Goal: Information Seeking & Learning: Find specific fact

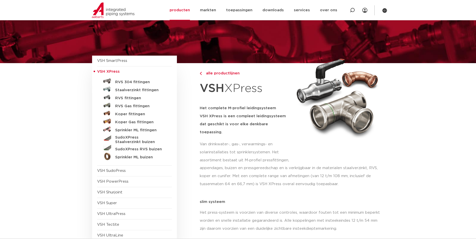
scroll to position [50, 0]
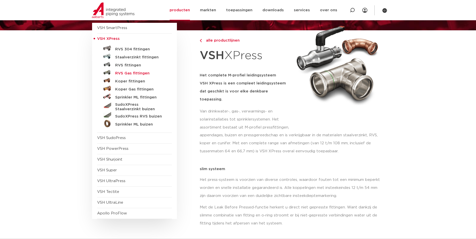
click at [136, 72] on h5 "RVS Gas fittingen" at bounding box center [140, 73] width 50 height 5
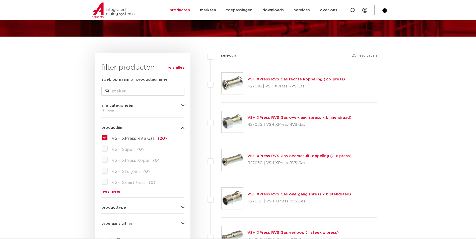
scroll to position [38, 0]
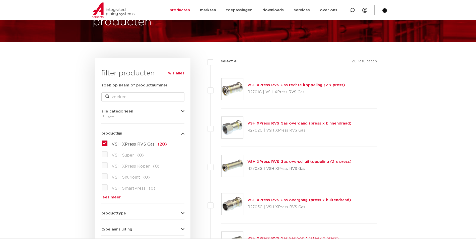
click at [308, 82] on div "VSH XPress RVS Gas rechte koppeling (2 x press) R2701G | VSH XPress RVS Gas" at bounding box center [296, 89] width 98 height 14
click at [308, 85] on link "VSH XPress RVS Gas rechte koppeling (2 x press)" at bounding box center [296, 85] width 98 height 4
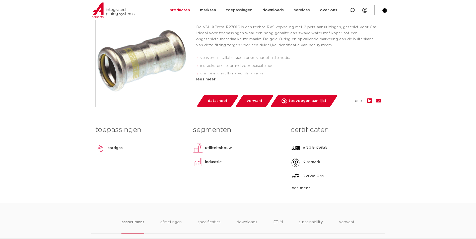
scroll to position [125, 0]
click at [216, 103] on span "datasheet" at bounding box center [218, 101] width 20 height 8
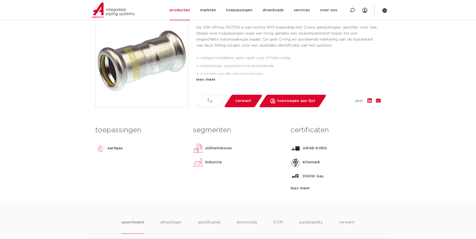
click at [209, 80] on div "lees meer" at bounding box center [288, 80] width 185 height 6
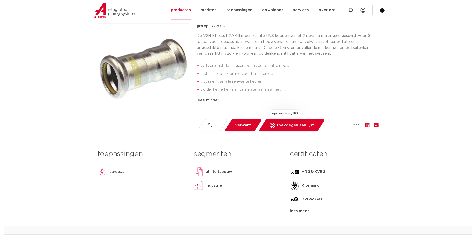
scroll to position [150, 0]
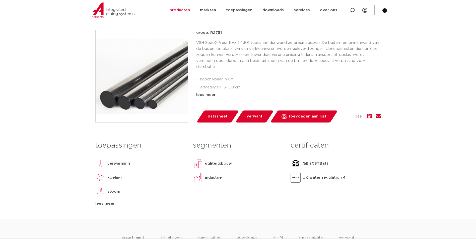
scroll to position [100, 0]
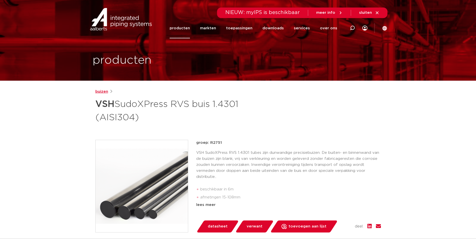
click at [103, 94] on link "buizen" at bounding box center [101, 92] width 13 height 6
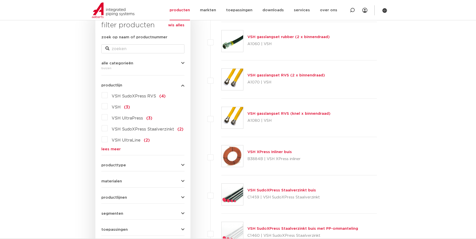
scroll to position [88, 0]
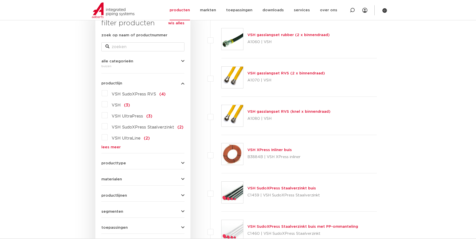
click at [118, 183] on form "zoek op naam of productnummer alle categorieën buizen fittingen afsluiters buiz…" at bounding box center [142, 141] width 83 height 218
click at [125, 164] on button "producttype" at bounding box center [142, 163] width 83 height 4
click at [125, 163] on button "producttype" at bounding box center [142, 163] width 83 height 4
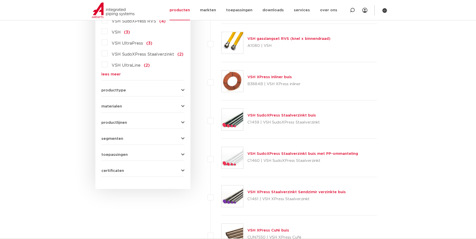
scroll to position [164, 0]
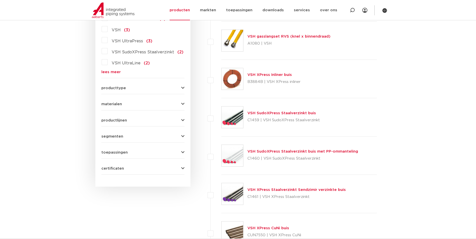
click at [124, 91] on form "zoek op naam of productnummer alle categorieën buizen fittingen afsluiters buiz…" at bounding box center [142, 66] width 83 height 218
click at [124, 88] on span "producttype" at bounding box center [113, 88] width 25 height 4
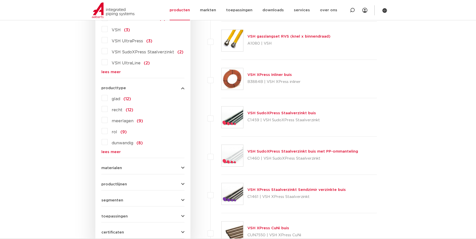
click at [123, 87] on span "producttype" at bounding box center [113, 88] width 25 height 4
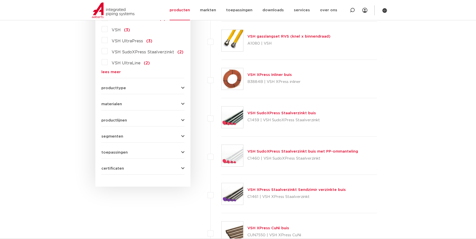
click at [124, 111] on form "zoek op naam of productnummer alle categorieën buizen fittingen afsluiters buiz…" at bounding box center [142, 66] width 83 height 218
click at [121, 106] on button "materialen" at bounding box center [142, 104] width 83 height 4
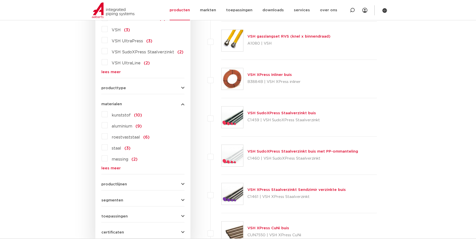
click at [122, 135] on span "roestvaststaal" at bounding box center [126, 137] width 28 height 4
click at [0, 0] on input "roestvaststaal (6)" at bounding box center [0, 0] width 0 height 0
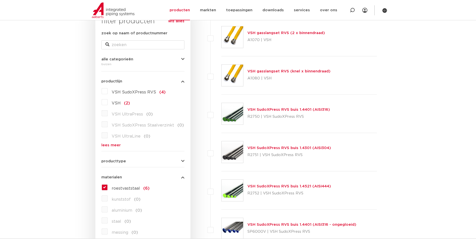
scroll to position [88, 0]
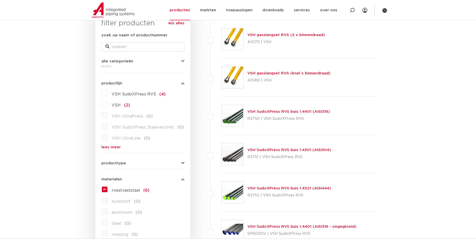
click at [309, 112] on link "VSH SudoXPress RVS buis 1.4401 (AISI316)" at bounding box center [288, 112] width 82 height 4
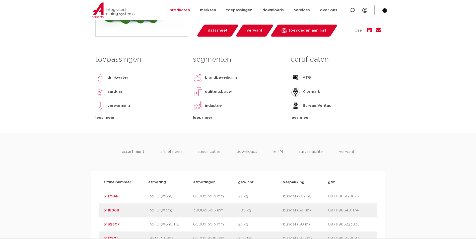
scroll to position [175, 0]
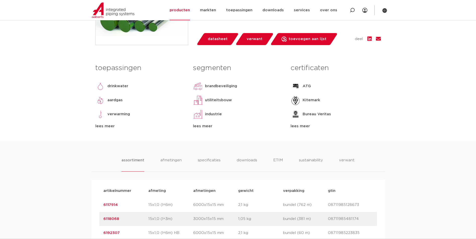
click at [305, 129] on div "lees meer" at bounding box center [335, 126] width 90 height 6
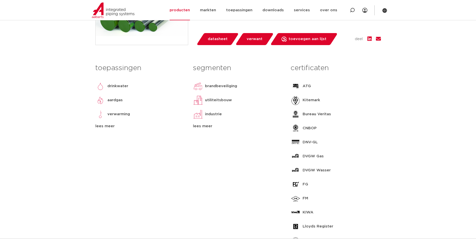
scroll to position [0, 0]
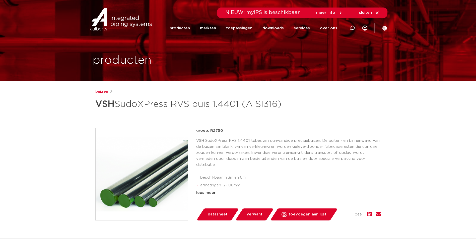
drag, startPoint x: 195, startPoint y: 96, endPoint x: 196, endPoint y: 102, distance: 6.1
click at [195, 96] on div "buizen VSH SudoXPress RVS buis 1.4401 (AISI316)" at bounding box center [237, 100] width 285 height 23
click at [195, 110] on h1 "VSH SudoXPress RVS buis 1.4401 (AISI316)" at bounding box center [189, 104] width 188 height 15
click at [197, 106] on h1 "VSH SudoXPress RVS buis 1.4401 (AISI316)" at bounding box center [189, 104] width 188 height 15
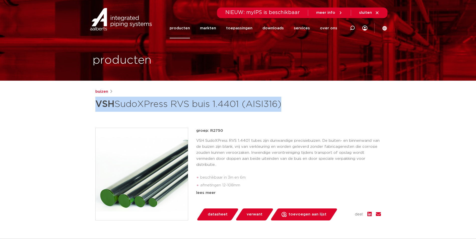
click at [197, 106] on h1 "VSH SudoXPress RVS buis 1.4401 (AISI316)" at bounding box center [189, 104] width 188 height 15
copy div "VSH SudoXPress RVS buis 1.4401 (AISI316)"
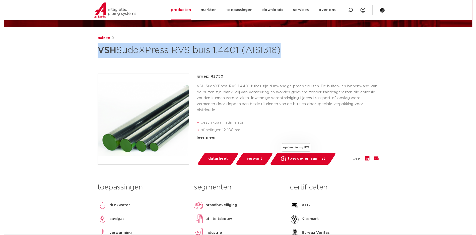
scroll to position [100, 0]
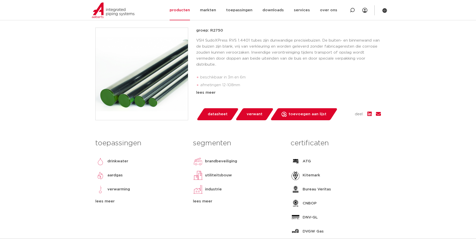
click at [319, 67] on p "VSH SudoXPress RVS 1.4401 tubes zijn dunwandige precisiebuizen. De buiten- en b…" at bounding box center [288, 53] width 185 height 30
click at [228, 120] on link "datasheet" at bounding box center [217, 114] width 43 height 12
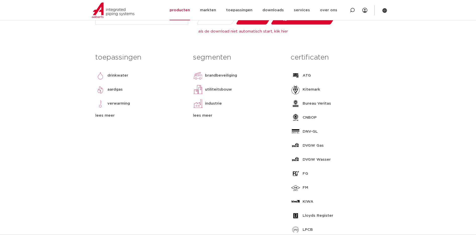
scroll to position [201, 0]
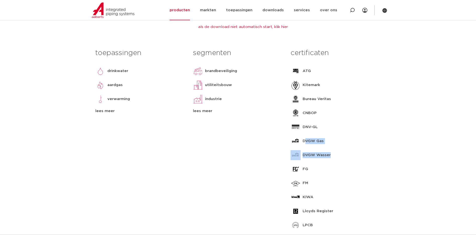
drag, startPoint x: 306, startPoint y: 153, endPoint x: 365, endPoint y: 162, distance: 60.0
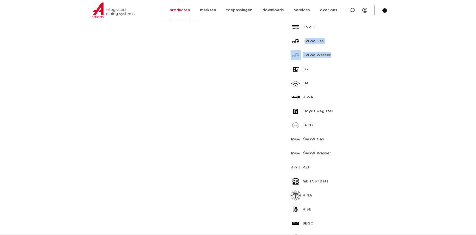
scroll to position [301, 0]
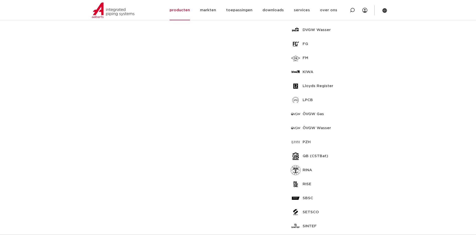
click at [248, 119] on div "segmenten brandbeveiliging utiliteitsbouw industrie scheepsbouw lees meer lees …" at bounding box center [238, 158] width 98 height 475
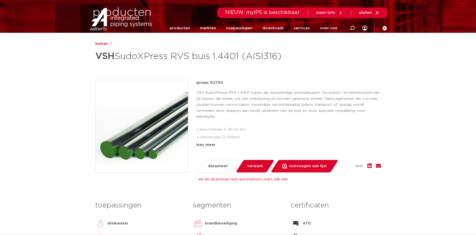
scroll to position [0, 0]
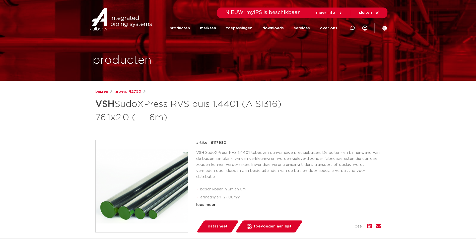
drag, startPoint x: 65, startPoint y: 130, endPoint x: 69, endPoint y: 129, distance: 4.0
click at [218, 143] on p "artikel: 6192351" at bounding box center [211, 143] width 30 height 6
copy p "6192351"
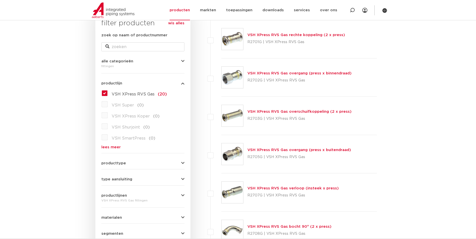
click at [136, 95] on span "VSH XPress RVS Gas" at bounding box center [133, 94] width 43 height 4
click at [0, 0] on input "VSH XPress RVS Gas (20)" at bounding box center [0, 0] width 0 height 0
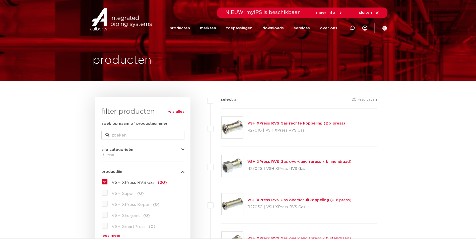
click at [183, 31] on link "producten" at bounding box center [179, 28] width 20 height 20
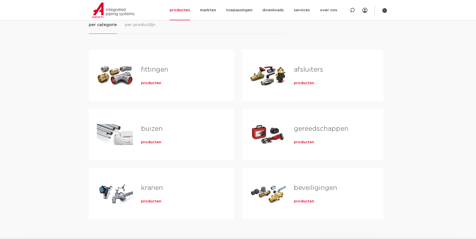
click at [312, 74] on h2 "afsluiters" at bounding box center [330, 71] width 73 height 12
click at [303, 69] on link "afsluiters" at bounding box center [308, 69] width 29 height 7
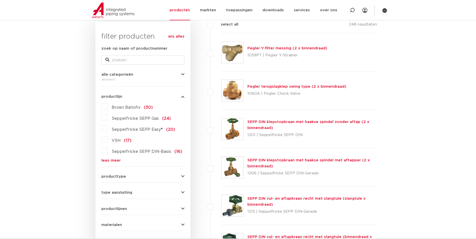
scroll to position [125, 0]
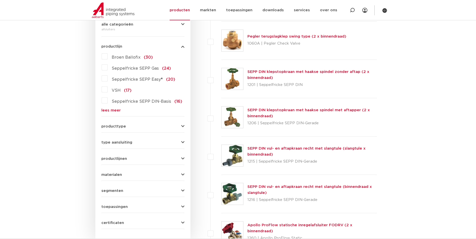
click at [123, 125] on span "producttype" at bounding box center [113, 127] width 25 height 4
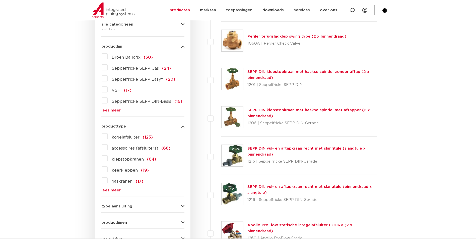
click at [120, 140] on label "kogelafsluiter (123)" at bounding box center [130, 136] width 45 height 8
click at [0, 0] on input "kogelafsluiter (123)" at bounding box center [0, 0] width 0 height 0
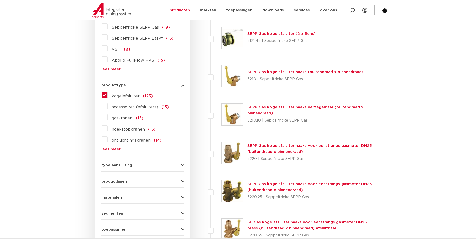
scroll to position [175, 0]
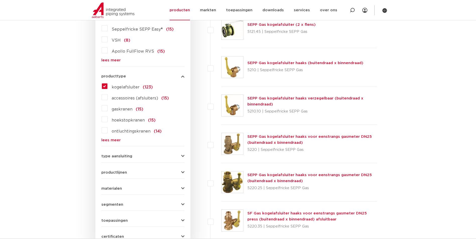
click at [126, 158] on span "type aansluiting" at bounding box center [116, 156] width 31 height 4
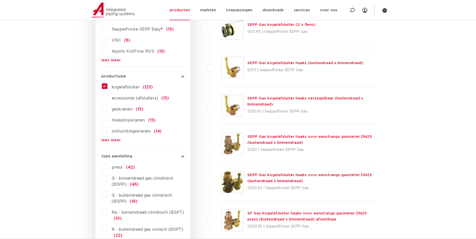
click at [126, 156] on span "type aansluiting" at bounding box center [116, 156] width 31 height 4
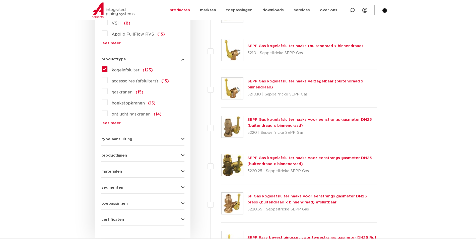
scroll to position [201, 0]
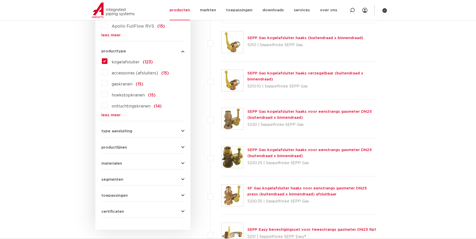
click at [122, 162] on button "materialen" at bounding box center [142, 164] width 83 height 4
click at [117, 187] on span "roestvaststaal" at bounding box center [126, 186] width 28 height 4
click at [0, 0] on input "roestvaststaal (19)" at bounding box center [0, 0] width 0 height 0
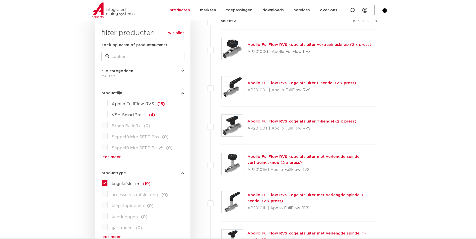
scroll to position [100, 0]
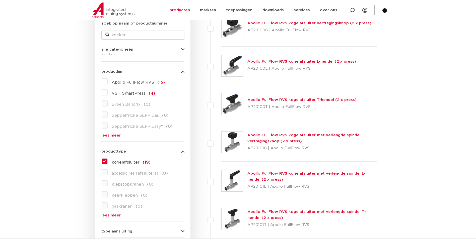
click at [130, 161] on span "kogelafsluiter" at bounding box center [126, 162] width 28 height 4
click at [0, 0] on input "kogelafsluiter (19)" at bounding box center [0, 0] width 0 height 0
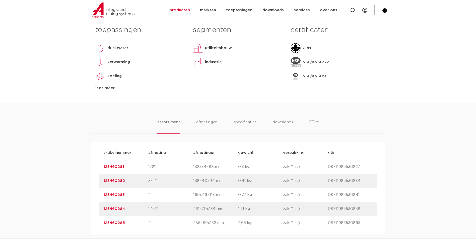
scroll to position [201, 0]
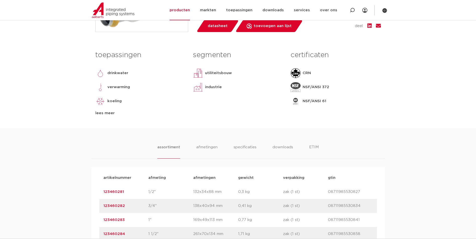
click at [103, 114] on div "lees meer" at bounding box center [140, 113] width 90 height 6
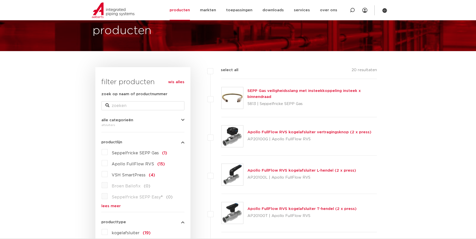
scroll to position [17, 0]
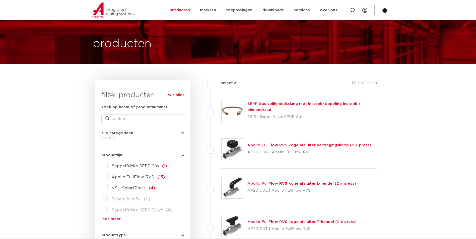
click at [134, 130] on div "alle categorieën afsluiters fittingen afsluiters buizen gereedschappen kranen b…" at bounding box center [142, 134] width 83 height 14
click at [138, 135] on button "alle categorieën" at bounding box center [142, 133] width 83 height 4
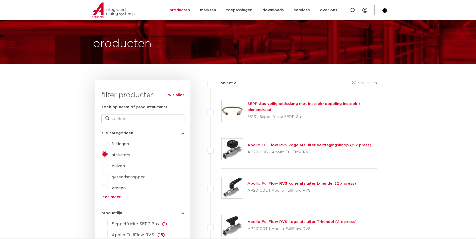
click at [140, 134] on button "alle categorieën" at bounding box center [142, 133] width 83 height 4
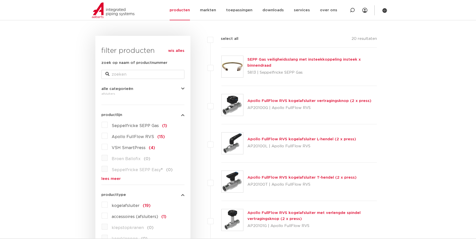
scroll to position [167, 0]
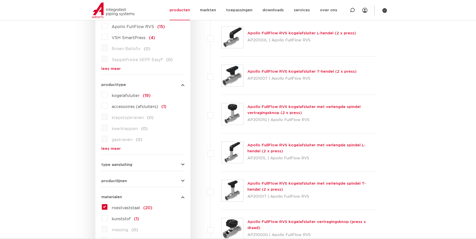
click at [108, 207] on label "roestvaststaal (20)" at bounding box center [130, 207] width 45 height 8
click at [0, 0] on input "roestvaststaal (20)" at bounding box center [0, 0] width 0 height 0
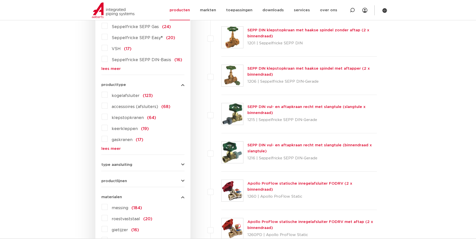
click at [102, 144] on div "kogelafsluiter (123) accessoires (afsluiters) (68) klepstopkranen (64) keerklep…" at bounding box center [142, 121] width 83 height 60
click at [108, 141] on label "gaskranen (17)" at bounding box center [126, 139] width 36 height 8
click at [0, 0] on input "gaskranen (17)" at bounding box center [0, 0] width 0 height 0
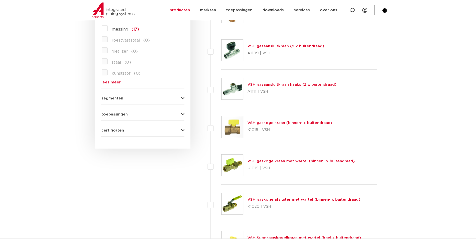
scroll to position [342, 0]
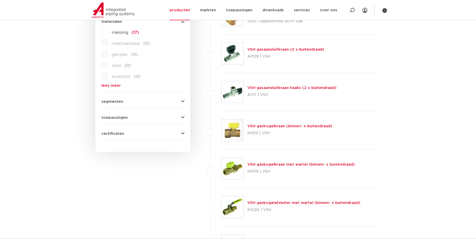
click at [263, 127] on link "VSH gaskogelkraan (binnen- x buitendraad)" at bounding box center [289, 126] width 85 height 4
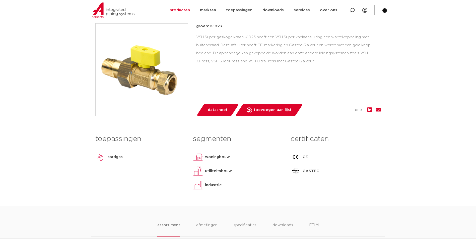
scroll to position [125, 0]
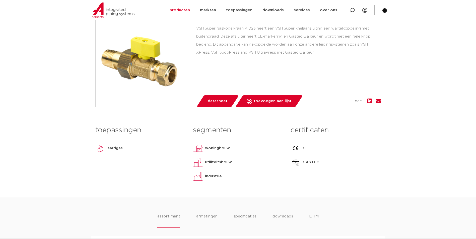
click at [222, 103] on span "datasheet" at bounding box center [218, 101] width 20 height 8
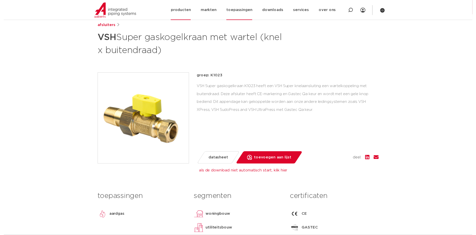
scroll to position [50, 0]
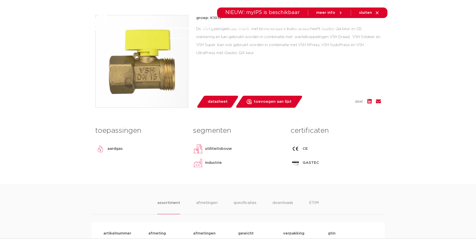
scroll to position [125, 0]
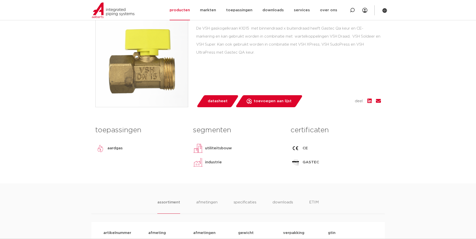
click at [214, 103] on span "datasheet" at bounding box center [218, 101] width 20 height 8
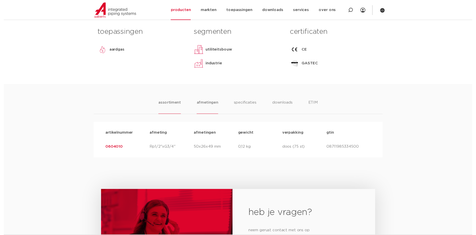
scroll to position [226, 0]
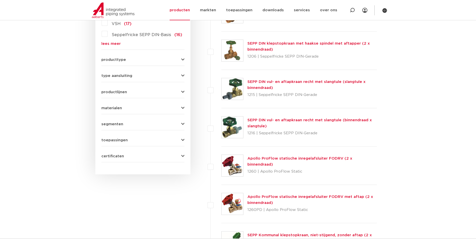
scroll to position [67, 0]
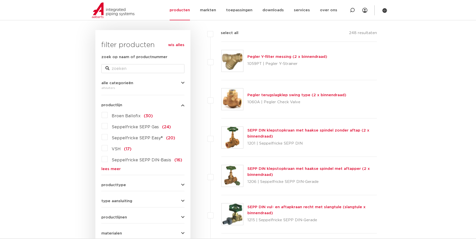
click at [124, 182] on div "producttype [GEOGRAPHIC_DATA] (123) accessoires (afsluiters) (68) klepstopkrane…" at bounding box center [142, 183] width 83 height 8
click at [122, 185] on span "producttype" at bounding box center [113, 185] width 25 height 4
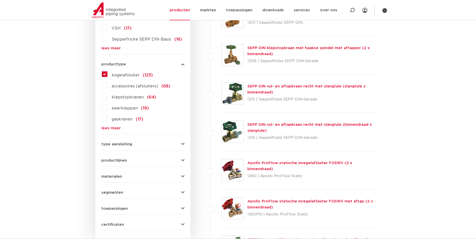
scroll to position [192, 0]
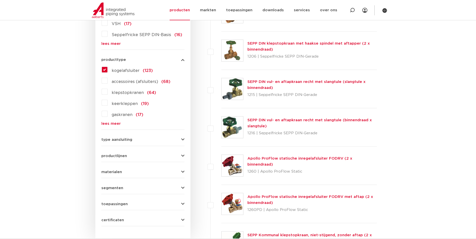
click at [126, 115] on span "gaskranen" at bounding box center [122, 115] width 21 height 4
click at [0, 0] on input "gaskranen (17)" at bounding box center [0, 0] width 0 height 0
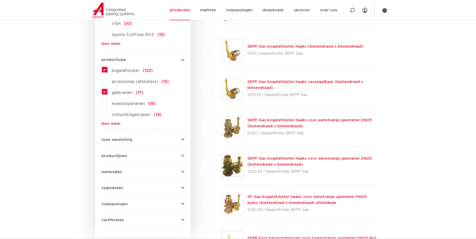
click at [129, 69] on span "kogelafsluiter" at bounding box center [126, 71] width 28 height 4
click at [0, 0] on input "kogelafsluiter (123)" at bounding box center [0, 0] width 0 height 0
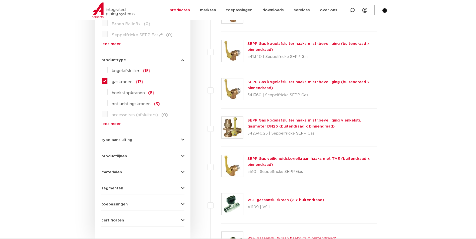
scroll to position [192, 0]
click at [114, 125] on link "lees meer" at bounding box center [142, 124] width 83 height 4
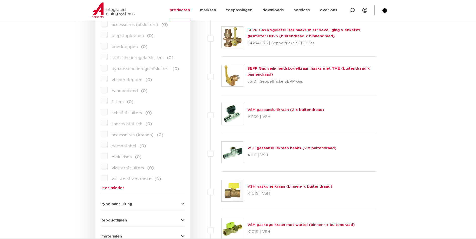
scroll to position [292, 0]
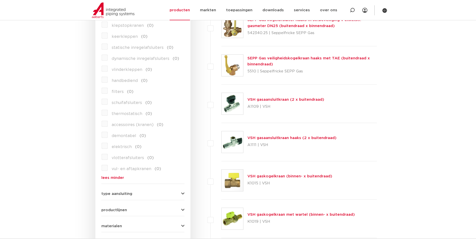
click at [290, 98] on link "VSH gasaansluitkraan (2 x buitendraad)" at bounding box center [285, 100] width 77 height 4
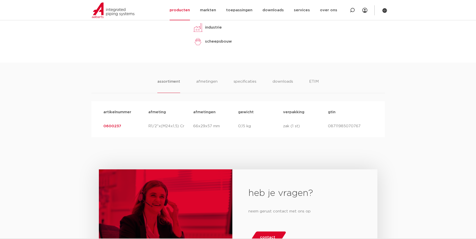
scroll to position [251, 0]
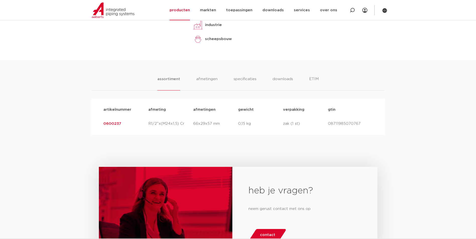
drag, startPoint x: 245, startPoint y: 138, endPoint x: 221, endPoint y: 151, distance: 27.8
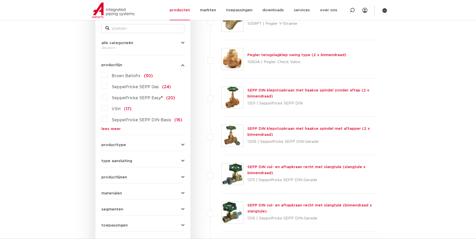
scroll to position [150, 0]
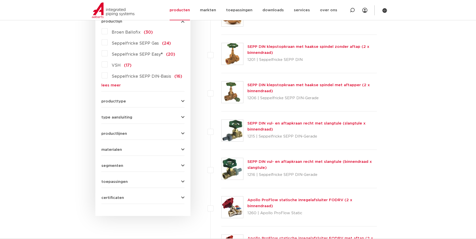
click at [139, 108] on form "zoek op naam of productnummer alle categorieën afsluiters [GEOGRAPHIC_DATA] afs…" at bounding box center [142, 87] width 83 height 234
click at [137, 103] on button "producttype" at bounding box center [142, 102] width 83 height 4
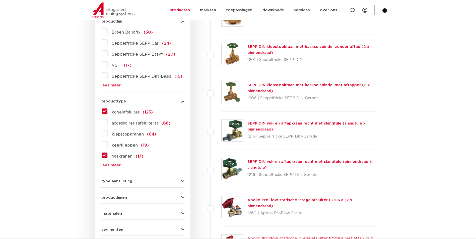
click at [123, 114] on span "kogelafsluiter" at bounding box center [126, 112] width 28 height 4
click at [0, 0] on input "kogelafsluiter (123)" at bounding box center [0, 0] width 0 height 0
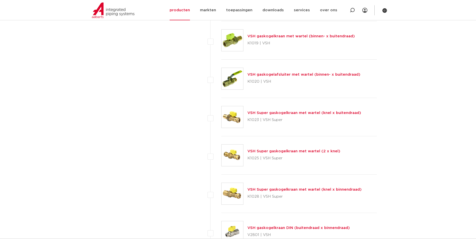
scroll to position [505, 0]
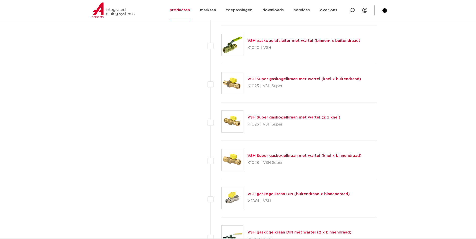
click at [297, 79] on link "VSH Super gaskogelkraan met wartel (knel x buitendraad)" at bounding box center [304, 79] width 114 height 4
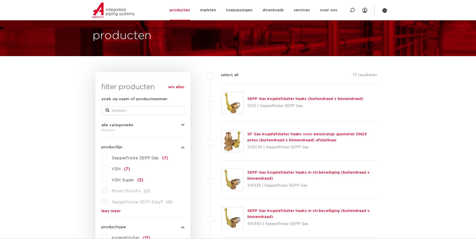
scroll to position [0, 0]
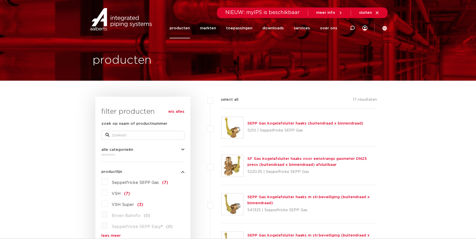
click at [180, 30] on link "producten" at bounding box center [179, 28] width 20 height 20
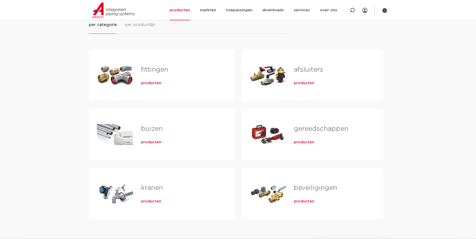
click at [198, 75] on h2 "fittingen" at bounding box center [179, 71] width 77 height 12
click at [143, 83] on span "producten" at bounding box center [151, 83] width 20 height 5
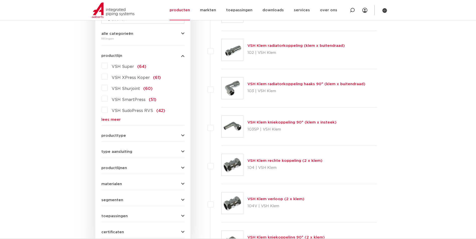
scroll to position [125, 0]
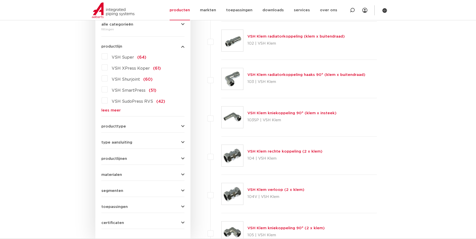
click at [110, 110] on link "lees meer" at bounding box center [142, 111] width 83 height 4
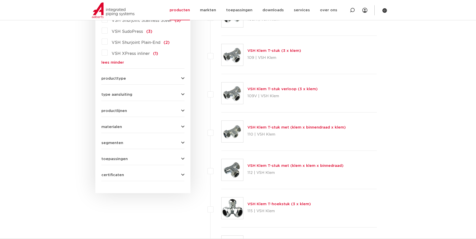
scroll to position [577, 0]
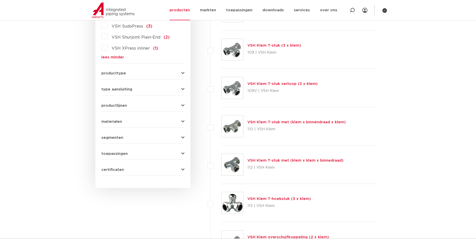
click at [130, 71] on button "producttype" at bounding box center [142, 73] width 83 height 4
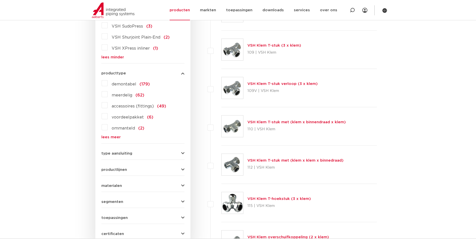
click at [130, 71] on button "producttype" at bounding box center [142, 73] width 83 height 4
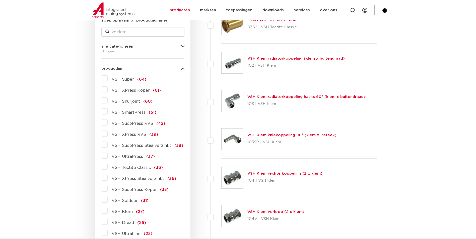
scroll to position [0, 0]
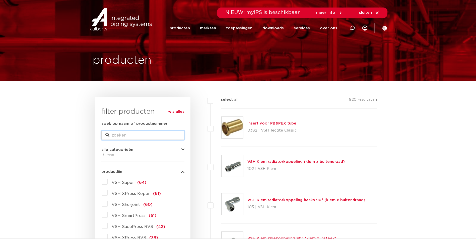
click at [129, 137] on input "zoek op naam of productnummer" at bounding box center [142, 135] width 83 height 9
type input "gas"
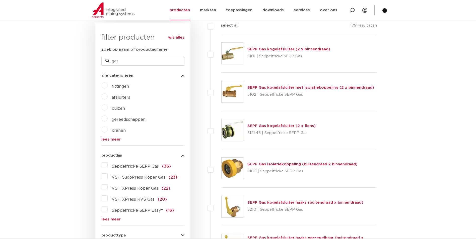
scroll to position [150, 0]
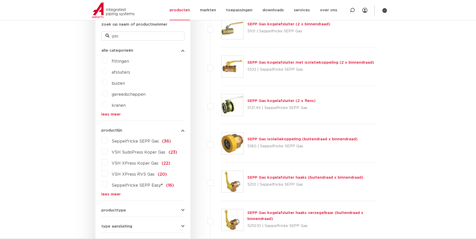
click at [137, 153] on span "VSH SudoPress Koper Gas" at bounding box center [139, 152] width 54 height 4
click at [0, 0] on input "VSH SudoPress Koper Gas (23)" at bounding box center [0, 0] width 0 height 0
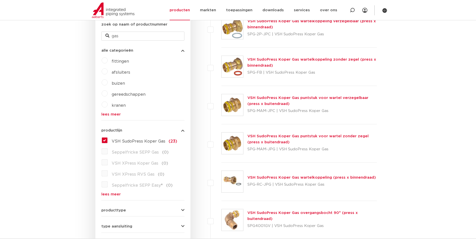
click at [140, 141] on span "VSH SudoPress Koper Gas" at bounding box center [139, 141] width 54 height 4
click at [0, 0] on input "VSH SudoPress Koper Gas (23)" at bounding box center [0, 0] width 0 height 0
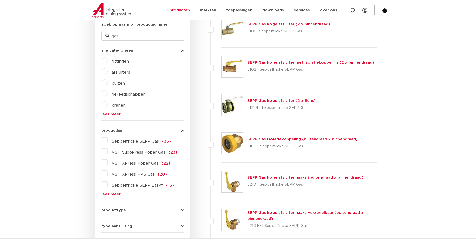
click at [118, 190] on div "Seppelfricke SEPP Gas (36) VSH SudoPress Koper Gas (23) VSH XPress Koper Gas (2…" at bounding box center [142, 166] width 83 height 60
click at [117, 193] on link "lees meer" at bounding box center [142, 195] width 83 height 4
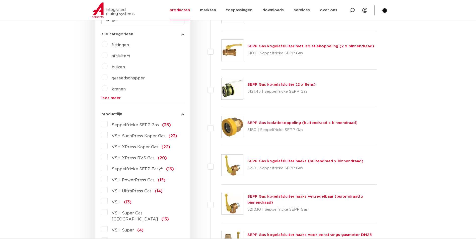
scroll to position [175, 0]
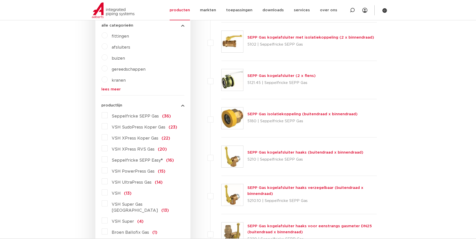
click at [136, 151] on span "VSH XPress RVS Gas" at bounding box center [133, 149] width 43 height 4
click at [0, 0] on input "VSH XPress RVS Gas (20)" at bounding box center [0, 0] width 0 height 0
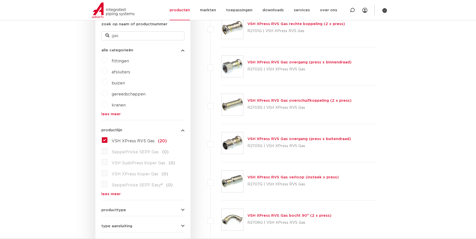
scroll to position [150, 0]
click at [285, 64] on link "VSH XPress RVS Gas overgang (press x binnendraad)" at bounding box center [299, 63] width 104 height 4
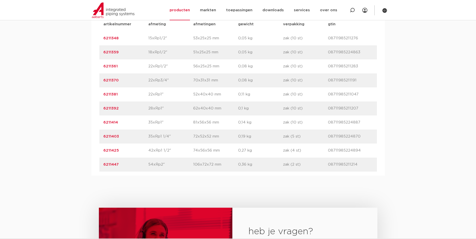
scroll to position [401, 0]
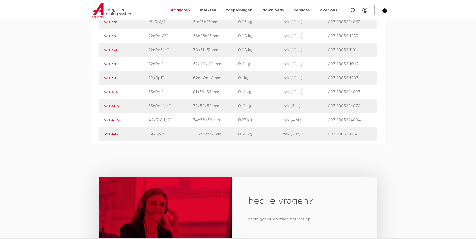
click at [167, 141] on div "artikelnummer 6211447 afmeting 54xRp2" [GEOGRAPHIC_DATA] 106x72x72 mm gewicht 0…" at bounding box center [237, 134] width 277 height 14
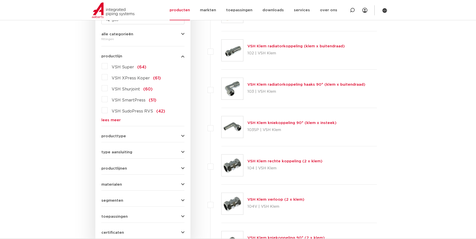
scroll to position [25, 0]
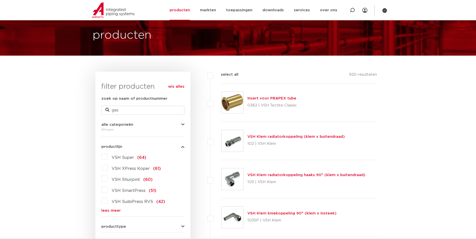
click at [125, 200] on span "VSH SudoPress RVS" at bounding box center [132, 202] width 41 height 4
click at [0, 0] on input "VSH SudoPress RVS (42)" at bounding box center [0, 0] width 0 height 0
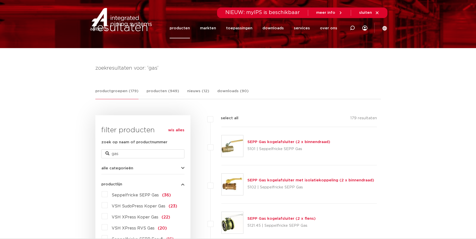
scroll to position [125, 0]
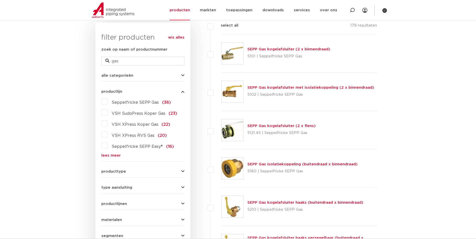
click at [115, 155] on link "lees meer" at bounding box center [142, 156] width 83 height 4
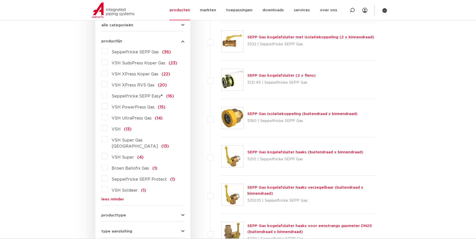
scroll to position [175, 0]
click at [145, 108] on span "VSH PowerPress Gas" at bounding box center [133, 108] width 43 height 4
click at [0, 0] on input "VSH PowerPress Gas (15)" at bounding box center [0, 0] width 0 height 0
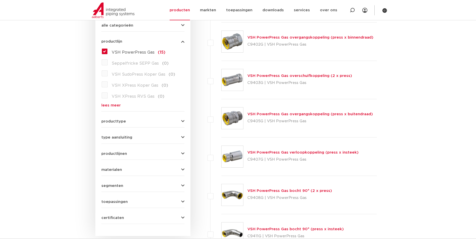
scroll to position [175, 0]
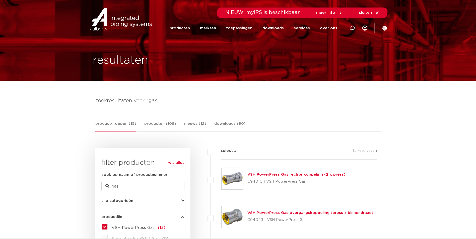
scroll to position [75, 0]
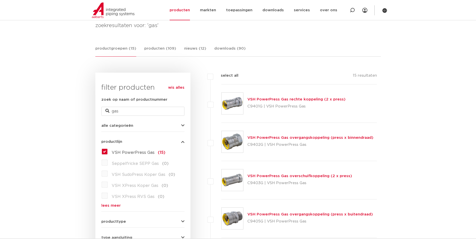
click at [142, 151] on span "VSH PowerPress Gas" at bounding box center [133, 153] width 43 height 4
click at [0, 0] on input "VSH PowerPress Gas (15)" at bounding box center [0, 0] width 0 height 0
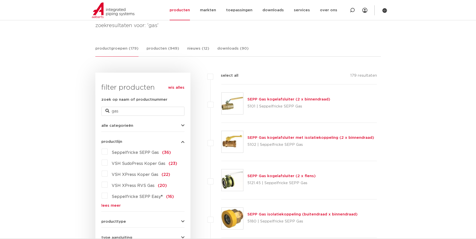
scroll to position [75, 0]
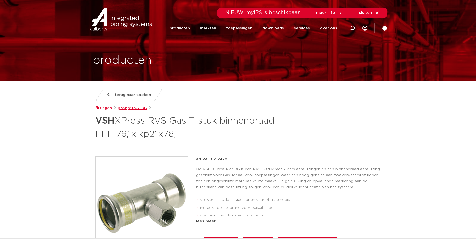
click at [138, 110] on link "groep: R2718G" at bounding box center [132, 108] width 29 height 6
click at [105, 108] on link "fittingen" at bounding box center [103, 108] width 17 height 6
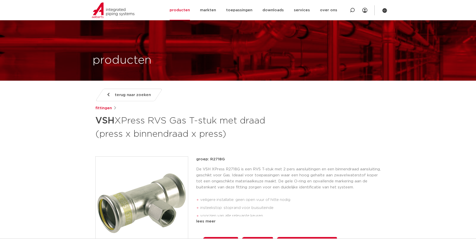
scroll to position [125, 0]
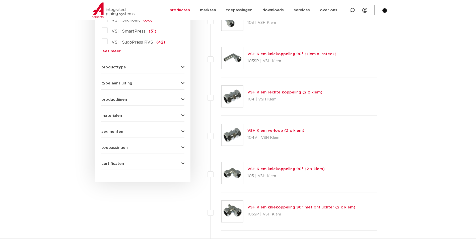
scroll to position [201, 0]
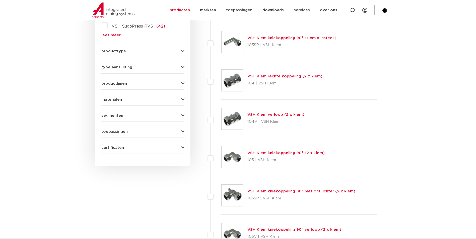
click at [137, 152] on form "zoek op naam of productnummer alle categorieën [GEOGRAPHIC_DATA] [GEOGRAPHIC_DA…" at bounding box center [142, 37] width 83 height 234
click at [135, 149] on button "certificaten" at bounding box center [142, 148] width 83 height 4
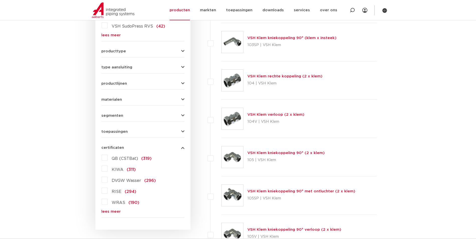
click at [114, 208] on div "QB (CSTBat) (319) KIWA (311) DVGW Wasser (296) RISE (294) WRAS (190) VA (ETA) (…" at bounding box center [142, 184] width 83 height 60
click at [114, 211] on link "lees meer" at bounding box center [142, 212] width 83 height 4
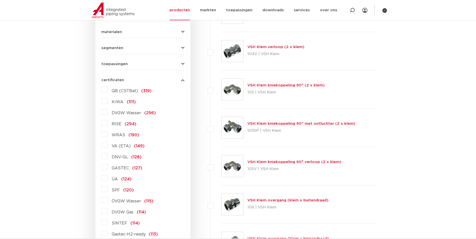
scroll to position [276, 0]
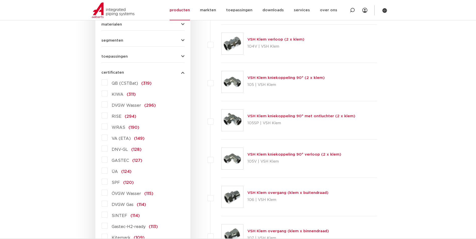
click at [108, 206] on label "DVGW Gas (114)" at bounding box center [127, 204] width 38 height 8
click at [0, 0] on input "DVGW Gas (114)" at bounding box center [0, 0] width 0 height 0
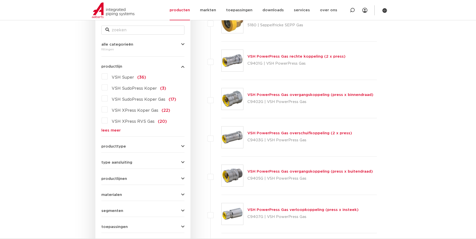
scroll to position [100, 0]
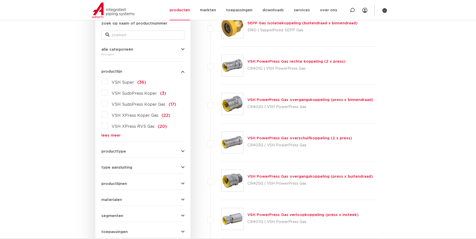
click at [140, 168] on button "type aansluiting" at bounding box center [142, 168] width 83 height 4
click at [140, 167] on button "type aansluiting" at bounding box center [142, 168] width 83 height 4
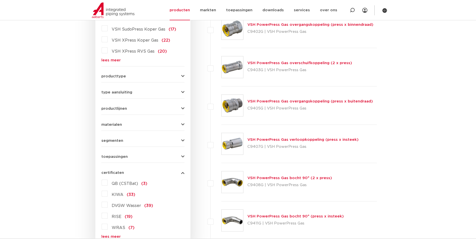
click at [134, 172] on button "certificaten" at bounding box center [142, 173] width 83 height 4
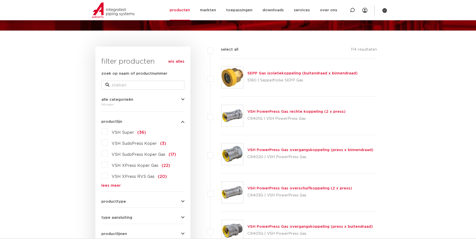
click at [133, 122] on button "productlijn" at bounding box center [142, 122] width 83 height 4
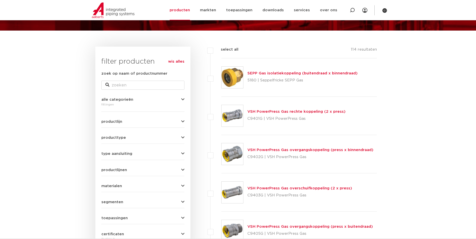
scroll to position [75, 0]
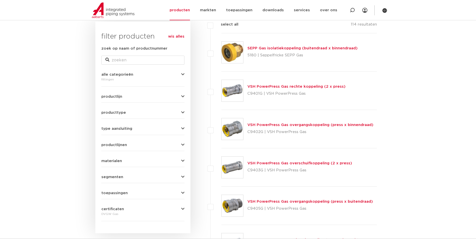
click at [122, 113] on span "producttype" at bounding box center [113, 113] width 25 height 4
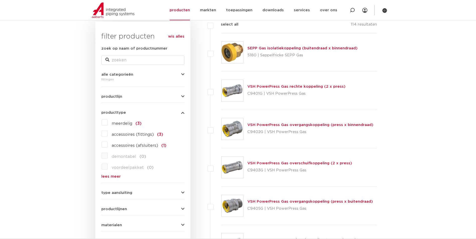
click at [123, 112] on span "producttype" at bounding box center [113, 113] width 25 height 4
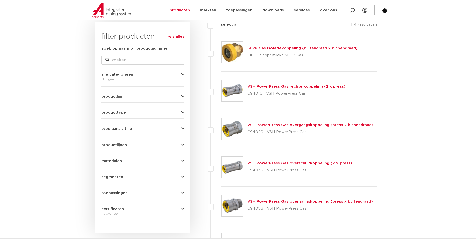
click at [129, 133] on form "zoek op naam of productnummer alle categorieën fittingen fittingen afsluiters b…" at bounding box center [142, 134] width 83 height 176
click at [129, 130] on span "type aansluiting" at bounding box center [116, 129] width 31 height 4
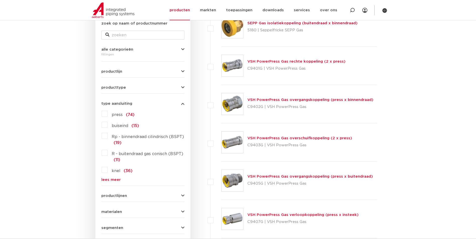
click at [125, 198] on span "productlijnen" at bounding box center [114, 196] width 26 height 4
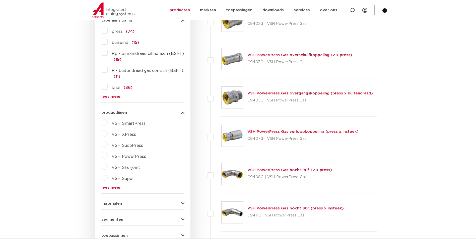
scroll to position [276, 0]
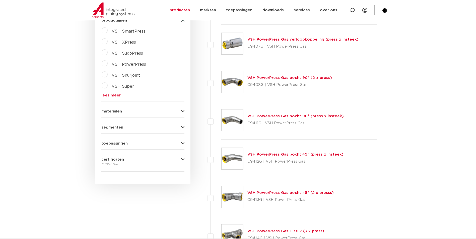
click at [114, 109] on div "materialen messing (41) roestvaststaal (18) staal (15) koper (25) brons (17) ru…" at bounding box center [142, 110] width 83 height 8
click at [120, 115] on form "zoek op naam of productnummer alle categorieën fittingen fittingen afsluiters b…" at bounding box center [142, 8] width 83 height 327
click at [134, 148] on form "zoek op naam of productnummer alle categorieën fittingen fittingen afsluiters b…" at bounding box center [142, 8] width 83 height 327
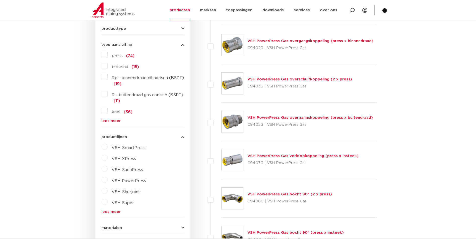
scroll to position [150, 0]
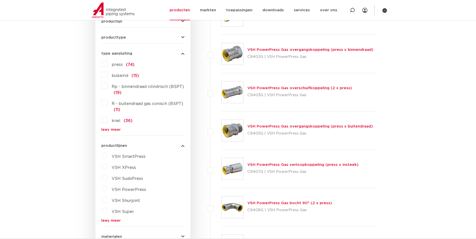
click at [305, 127] on link "VSH PowerPress Gas overgangskoppeling (press x buitendraad)" at bounding box center [309, 127] width 125 height 4
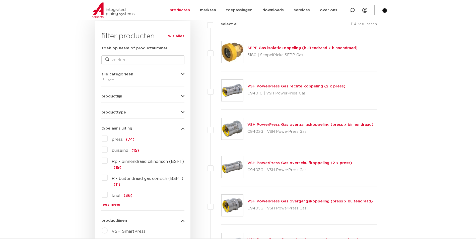
scroll to position [75, 0]
click at [144, 132] on div "type aansluiting press (74) buiseind (15) Rp - binnendraad cilindrisch (BSPT) (…" at bounding box center [142, 165] width 83 height 84
click at [142, 129] on button "type aansluiting" at bounding box center [142, 129] width 83 height 4
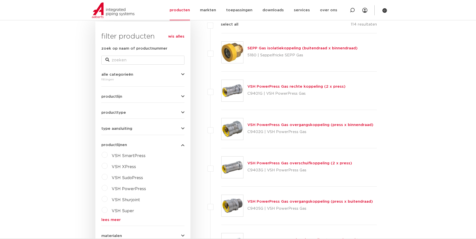
click at [131, 118] on form "zoek op naam of productnummer alle categorieën fittingen fittingen afsluiters b…" at bounding box center [142, 171] width 83 height 251
click at [131, 117] on form "zoek op naam of productnummer alle categorieën fittingen fittingen afsluiters b…" at bounding box center [142, 171] width 83 height 251
click at [131, 115] on form "zoek op naam of productnummer alle categorieën fittingen fittingen afsluiters b…" at bounding box center [142, 171] width 83 height 251
drag, startPoint x: 130, startPoint y: 114, endPoint x: 126, endPoint y: 114, distance: 3.5
click at [128, 114] on button "producttype" at bounding box center [142, 113] width 83 height 4
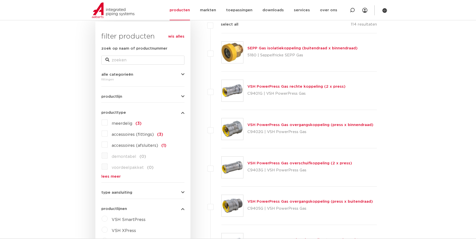
click at [123, 114] on span "producttype" at bounding box center [113, 113] width 25 height 4
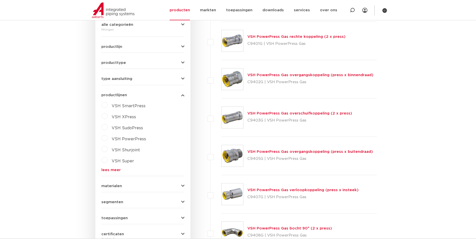
scroll to position [150, 0]
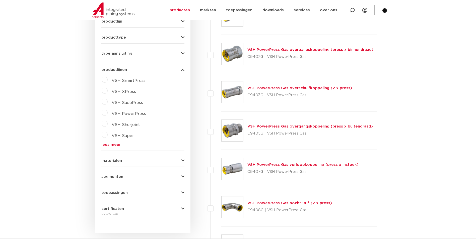
click at [125, 92] on span "VSH XPress" at bounding box center [124, 92] width 24 height 4
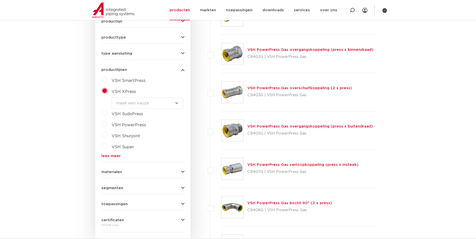
click at [155, 100] on select "maak een keuze VSH XPress RVS 304 fittingen VSH XPress Staalverzinkt fittingen …" at bounding box center [147, 103] width 71 height 11
select select "4405"
click at [112, 98] on select "maak een keuze VSH XPress RVS 304 fittingen VSH XPress Staalverzinkt fittingen …" at bounding box center [147, 103] width 71 height 11
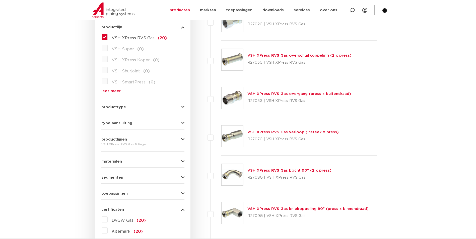
scroll to position [175, 0]
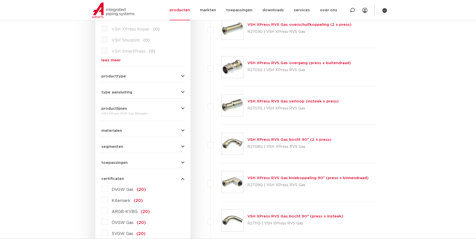
click at [126, 95] on form "zoek op naam of productnummer alle categorieën fittingen fittingen afsluiters b…" at bounding box center [142, 97] width 83 height 304
click at [126, 94] on span "type aansluiting" at bounding box center [116, 93] width 31 height 4
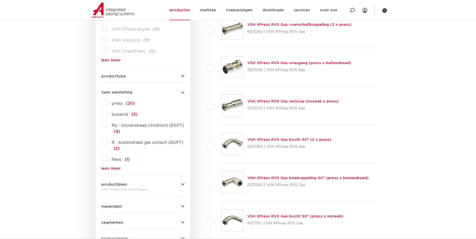
click at [126, 93] on span "type aansluiting" at bounding box center [116, 93] width 31 height 4
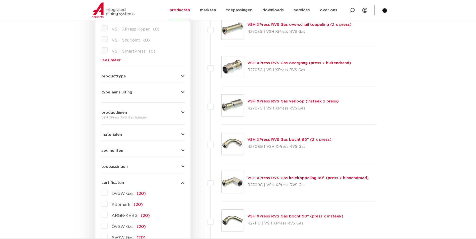
click at [125, 82] on form "zoek op naam of productnummer alle categorieën fittingen fittingen afsluiters b…" at bounding box center [142, 99] width 83 height 308
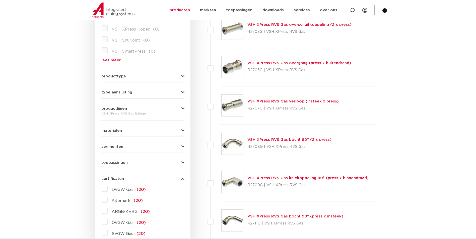
click at [125, 80] on form "zoek op naam of productnummer alle categorieën fittingen fittingen afsluiters b…" at bounding box center [142, 97] width 83 height 304
click at [125, 79] on form "zoek op naam of productnummer alle categorieën fittingen fittingen afsluiters b…" at bounding box center [142, 97] width 83 height 304
click at [120, 78] on span "producttype" at bounding box center [113, 76] width 25 height 4
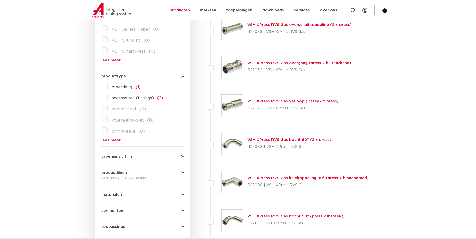
click at [118, 78] on span "producttype" at bounding box center [113, 76] width 25 height 4
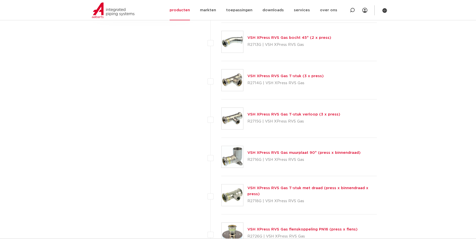
scroll to position [476, 0]
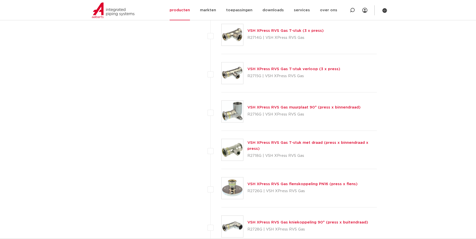
click at [279, 185] on link "VSH XPress RVS Gas flenskoppeling PN16 (press x flens)" at bounding box center [302, 184] width 110 height 4
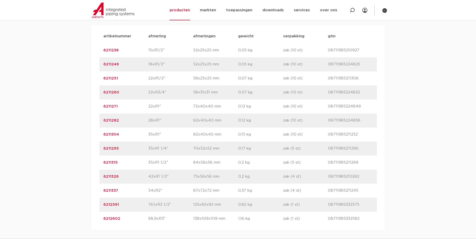
scroll to position [351, 0]
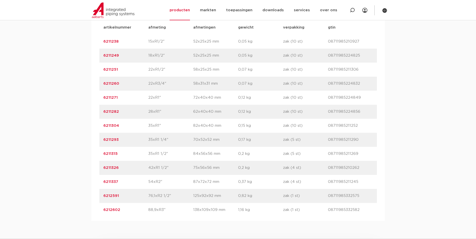
drag, startPoint x: 119, startPoint y: 196, endPoint x: 97, endPoint y: 198, distance: 22.4
click at [97, 198] on div "artikelnummer afmeting [GEOGRAPHIC_DATA] gewicht verpakking gtin artikelnummer …" at bounding box center [237, 119] width 293 height 205
copy link "6212591"
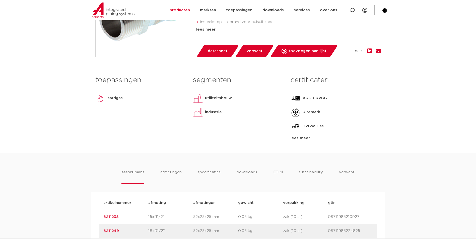
scroll to position [100, 0]
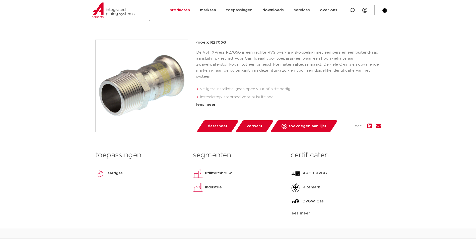
drag, startPoint x: 300, startPoint y: 111, endPoint x: 302, endPoint y: 101, distance: 10.3
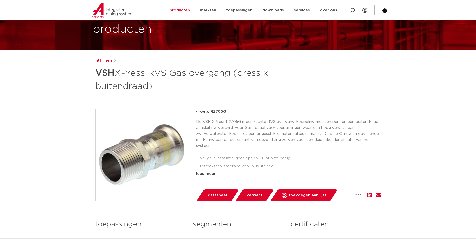
scroll to position [0, 0]
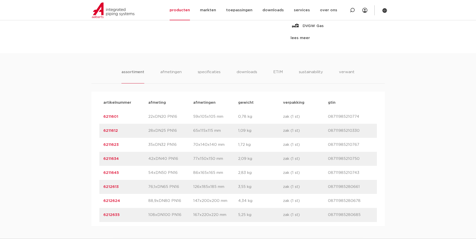
scroll to position [301, 0]
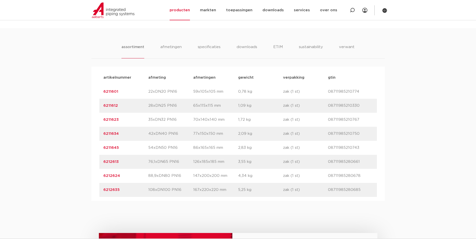
drag, startPoint x: 120, startPoint y: 161, endPoint x: 91, endPoint y: 162, distance: 29.1
click at [91, 162] on div "artikelnummer afmeting afmetingen gewicht verpakking gtin artikelnummer 6211601…" at bounding box center [237, 134] width 293 height 134
copy link "6212613"
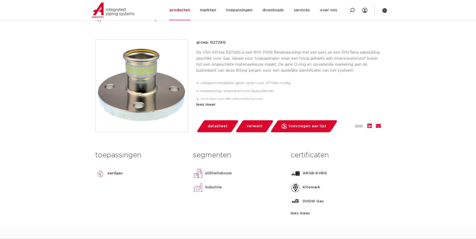
scroll to position [0, 0]
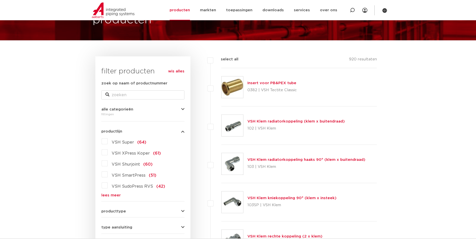
scroll to position [50, 0]
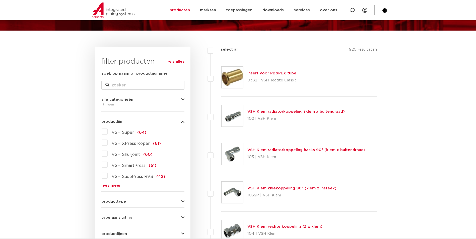
click at [113, 188] on link "lees meer" at bounding box center [142, 186] width 83 height 4
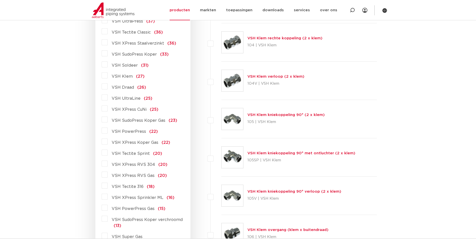
scroll to position [251, 0]
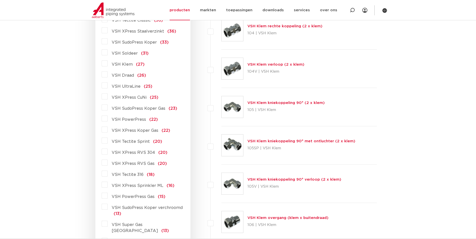
click at [133, 165] on span "VSH XPress RVS Gas" at bounding box center [133, 164] width 43 height 4
click at [0, 0] on input "VSH XPress RVS Gas (20)" at bounding box center [0, 0] width 0 height 0
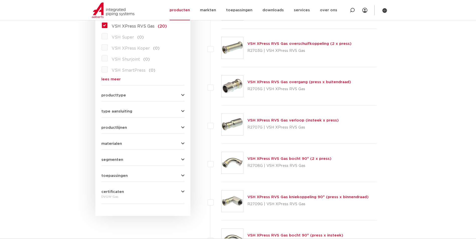
scroll to position [150, 0]
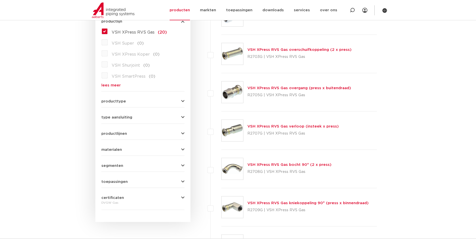
click at [282, 86] on link "VSH XPress RVS Gas overgang (press x buitendraad)" at bounding box center [299, 88] width 104 height 4
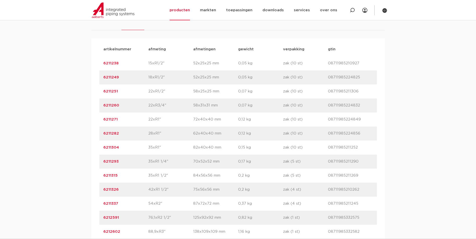
scroll to position [351, 0]
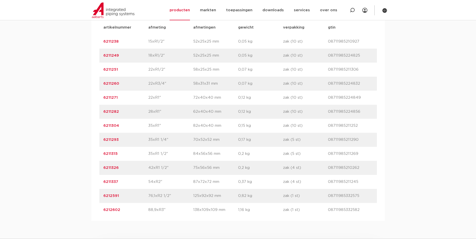
drag, startPoint x: 123, startPoint y: 167, endPoint x: 91, endPoint y: 168, distance: 32.9
click at [91, 168] on div "assortiment [GEOGRAPHIC_DATA] specificaties downloads ETIM sustainability verwa…" at bounding box center [238, 99] width 476 height 243
copy link "6211326"
